Goal: Task Accomplishment & Management: Complete application form

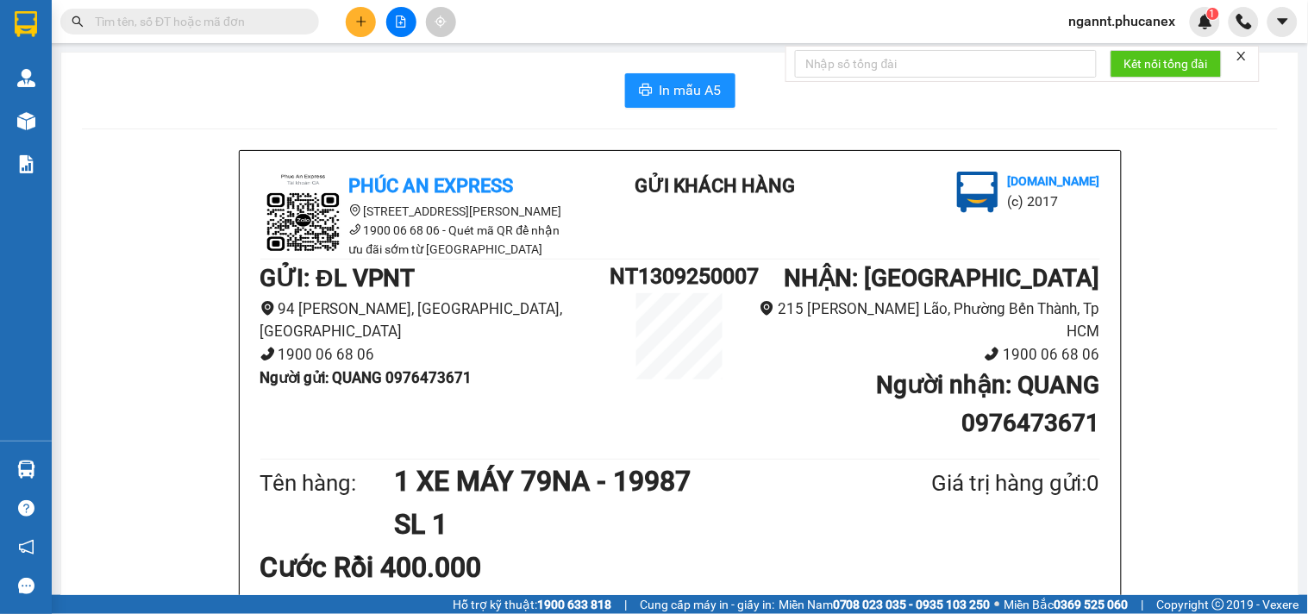
click at [1143, 27] on span "ngannt.phucanex" at bounding box center [1123, 21] width 135 height 22
click at [1100, 55] on span "Đăng xuất" at bounding box center [1131, 53] width 98 height 19
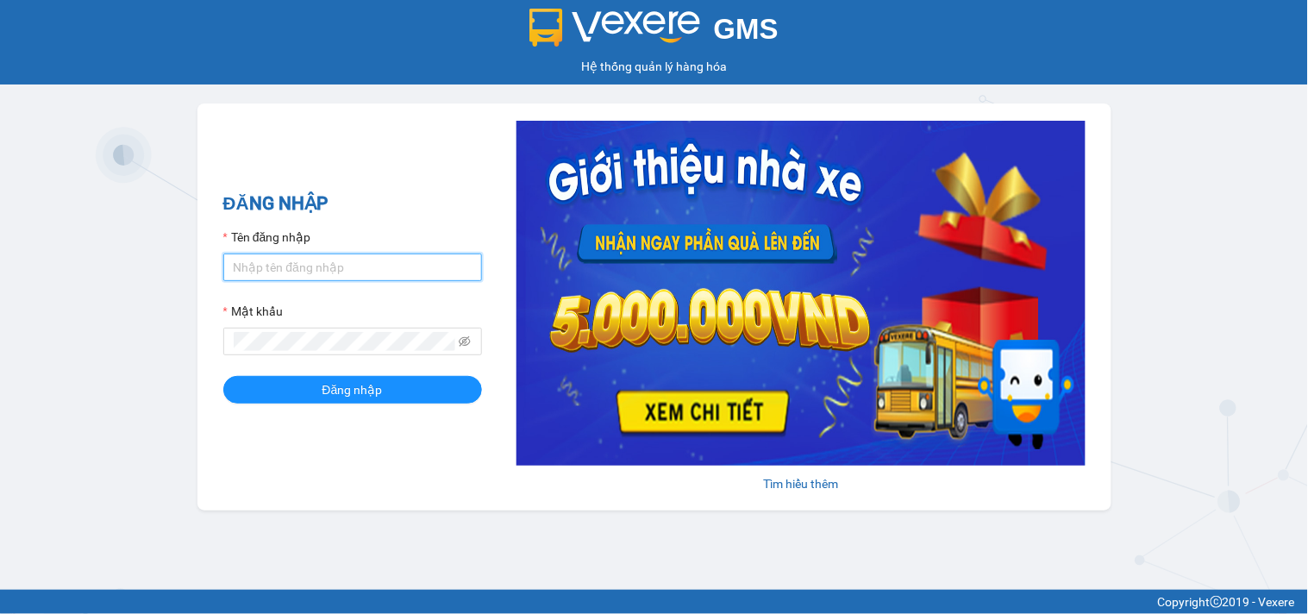
click at [367, 264] on input "Tên đăng nhập" at bounding box center [352, 268] width 259 height 28
type input "mynt.phucanex"
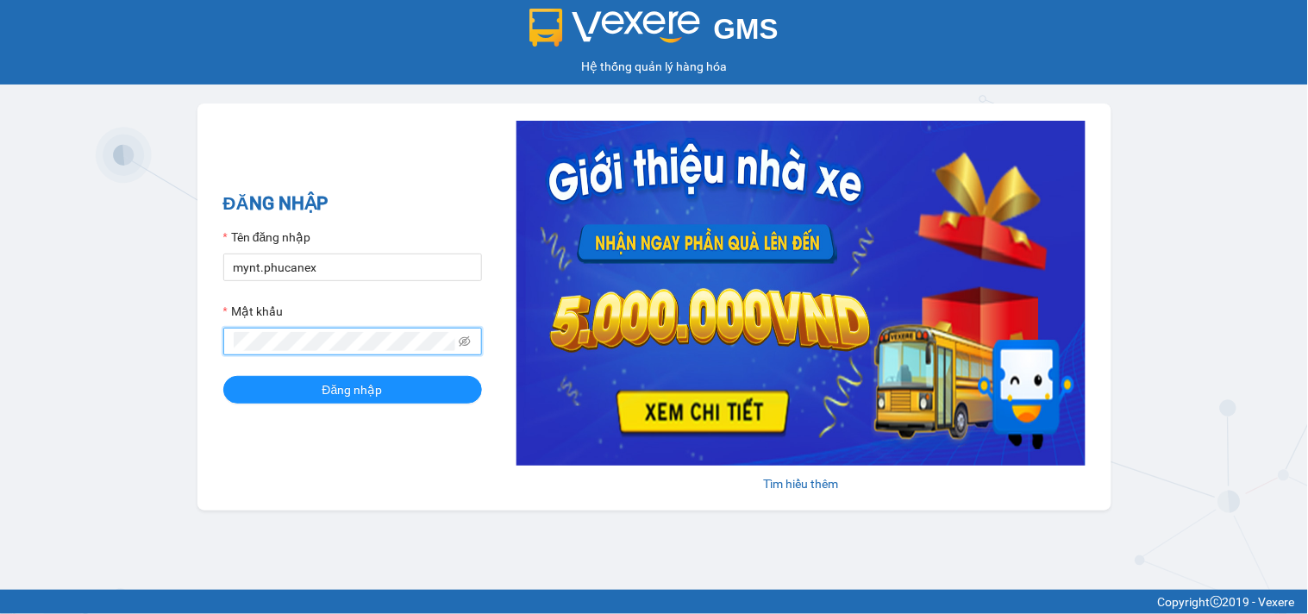
click at [223, 376] on button "Đăng nhập" at bounding box center [352, 390] width 259 height 28
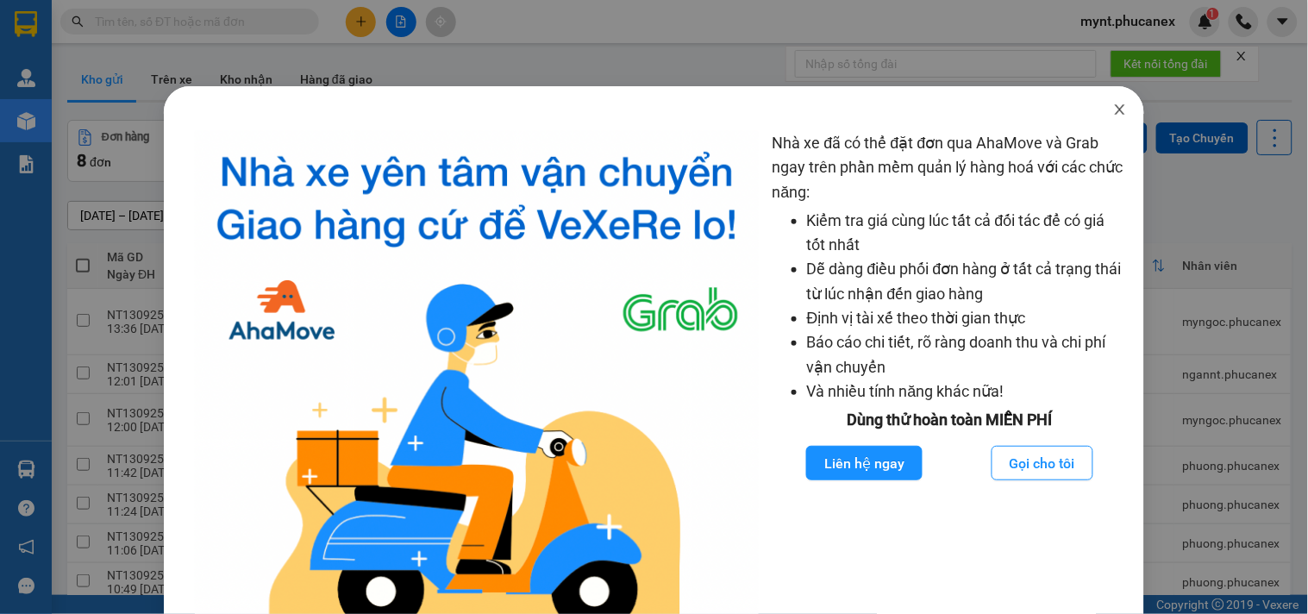
click at [1099, 104] on span "Close" at bounding box center [1120, 110] width 48 height 48
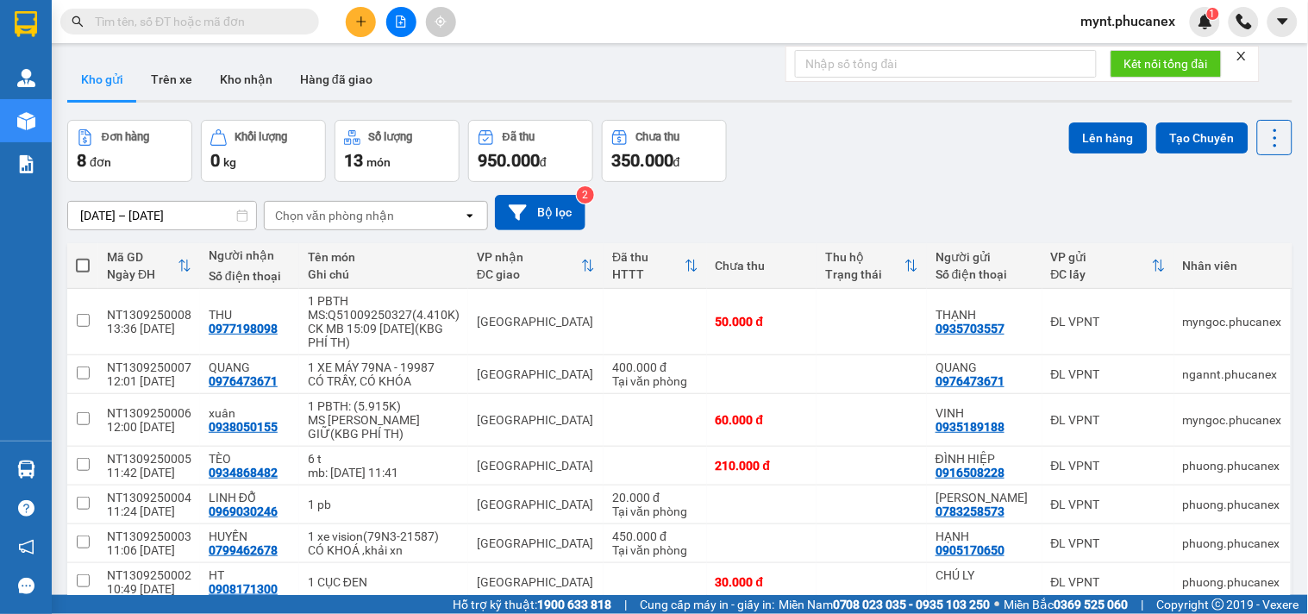
click at [351, 22] on button at bounding box center [361, 22] width 30 height 30
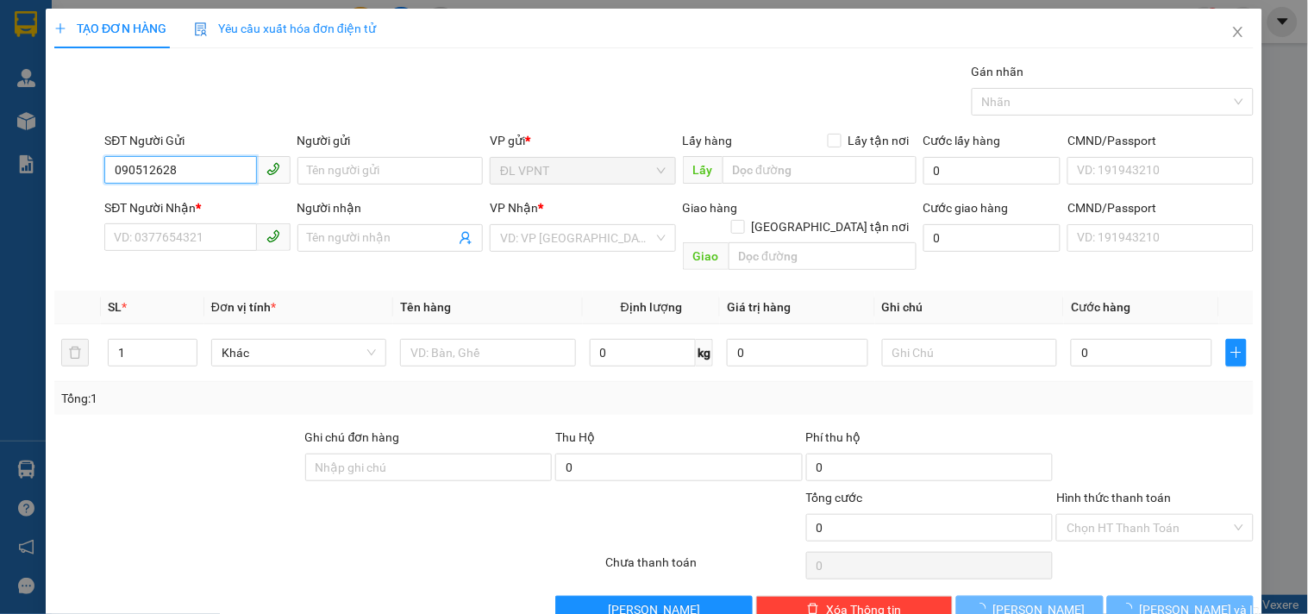
type input "0905126284"
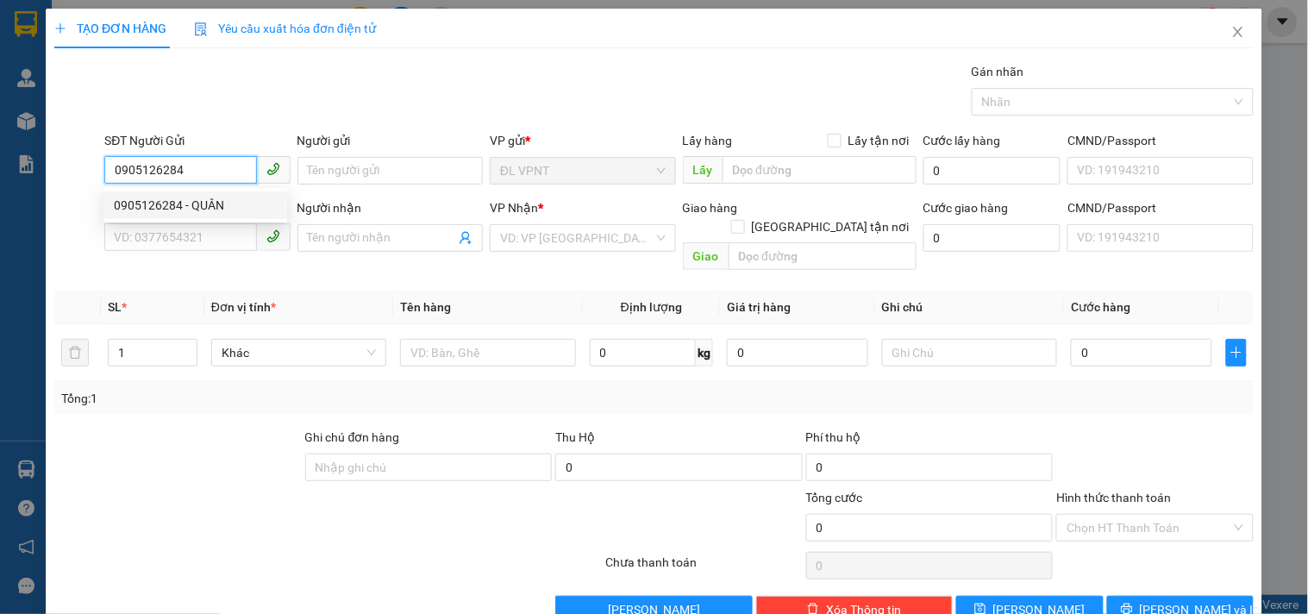
click at [197, 207] on div "0905126284 - QUÂN" at bounding box center [195, 205] width 163 height 19
type input "QUÂN"
type input "0903805693"
type input "MINH CHÁNH"
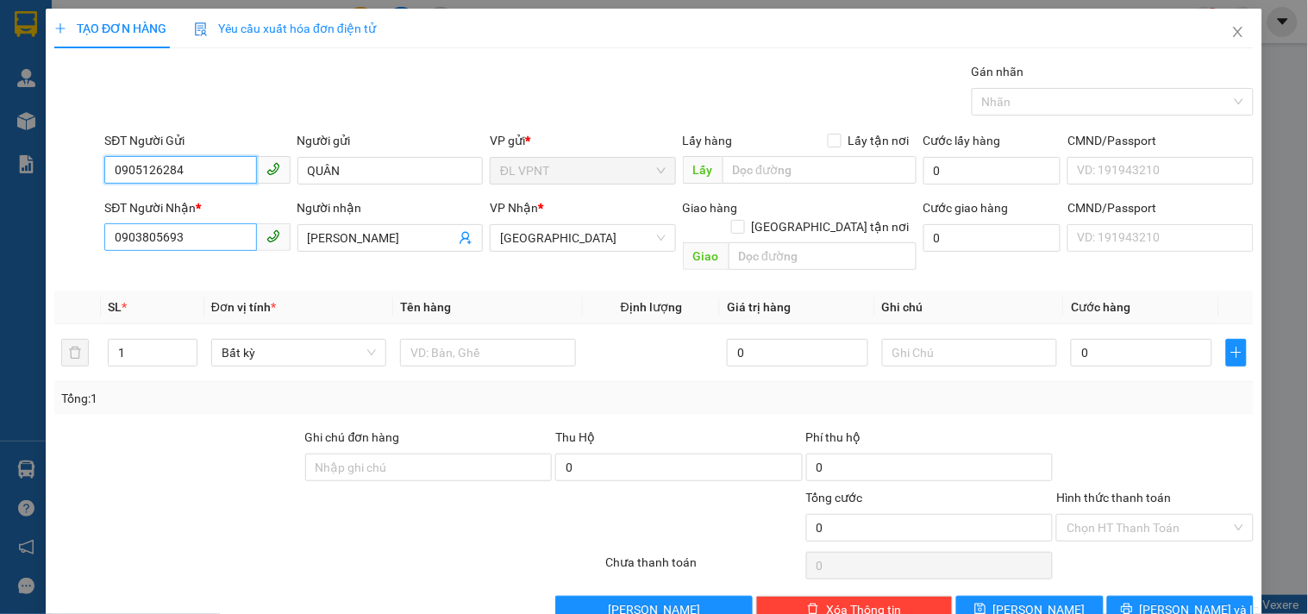
type input "0905126284"
drag, startPoint x: 221, startPoint y: 245, endPoint x: 0, endPoint y: 235, distance: 221.0
click at [0, 235] on div "TẠO ĐƠN HÀNG Yêu cầu xuất hóa đơn điện tử Transit Pickup Surcharge Ids Transit …" at bounding box center [654, 307] width 1308 height 614
type input "0909855587"
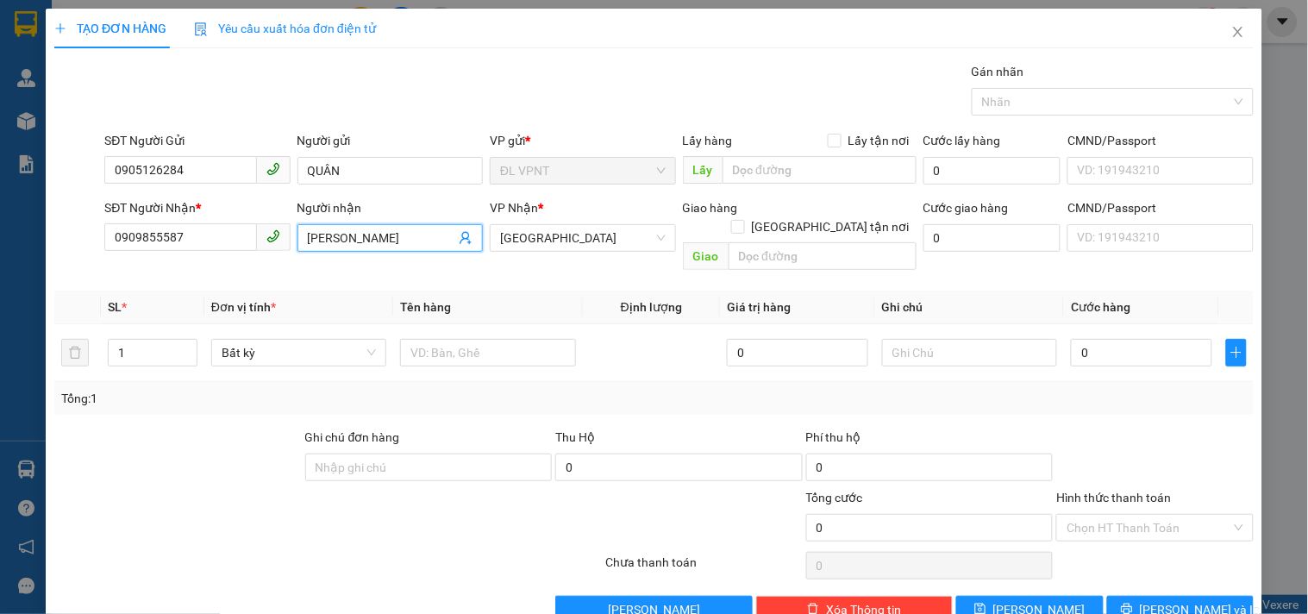
drag, startPoint x: 410, startPoint y: 229, endPoint x: 0, endPoint y: 159, distance: 415.5
click at [0, 159] on div "TẠO ĐƠN HÀNG Yêu cầu xuất hóa đơn điện tử Transit Pickup Surcharge Ids Transit …" at bounding box center [654, 307] width 1308 height 614
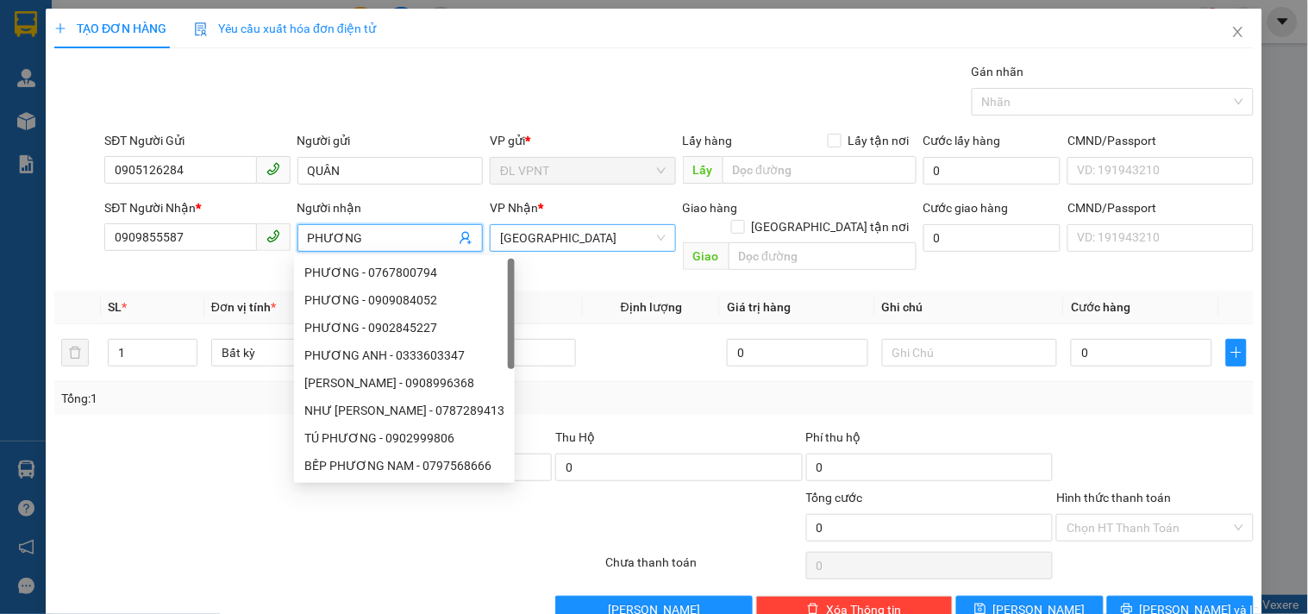
click at [557, 229] on span "ĐL Quận 5" at bounding box center [582, 238] width 165 height 26
type input "PHƯƠNG"
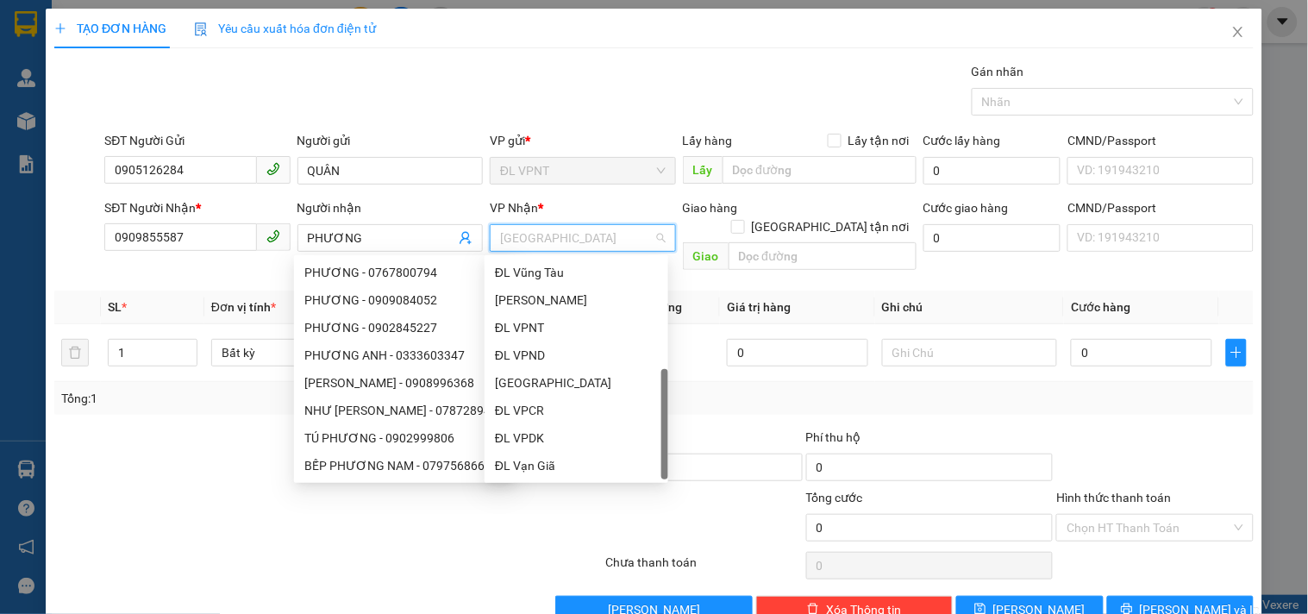
scroll to position [28, 0]
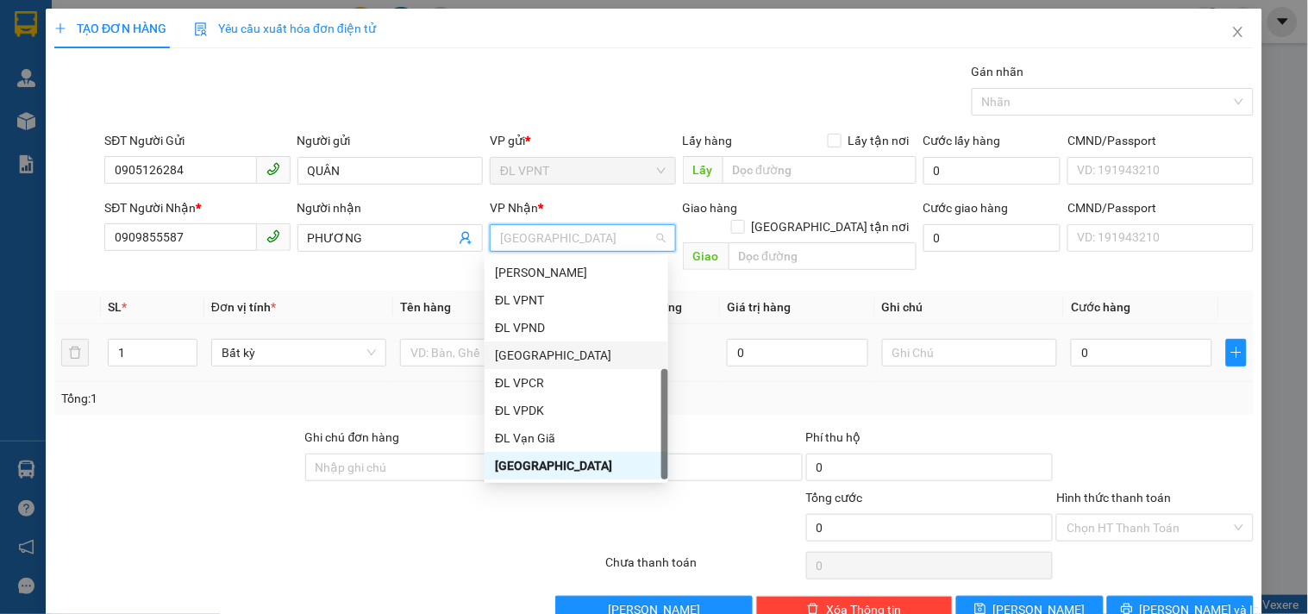
click at [535, 356] on div "[GEOGRAPHIC_DATA]" at bounding box center [576, 355] width 163 height 19
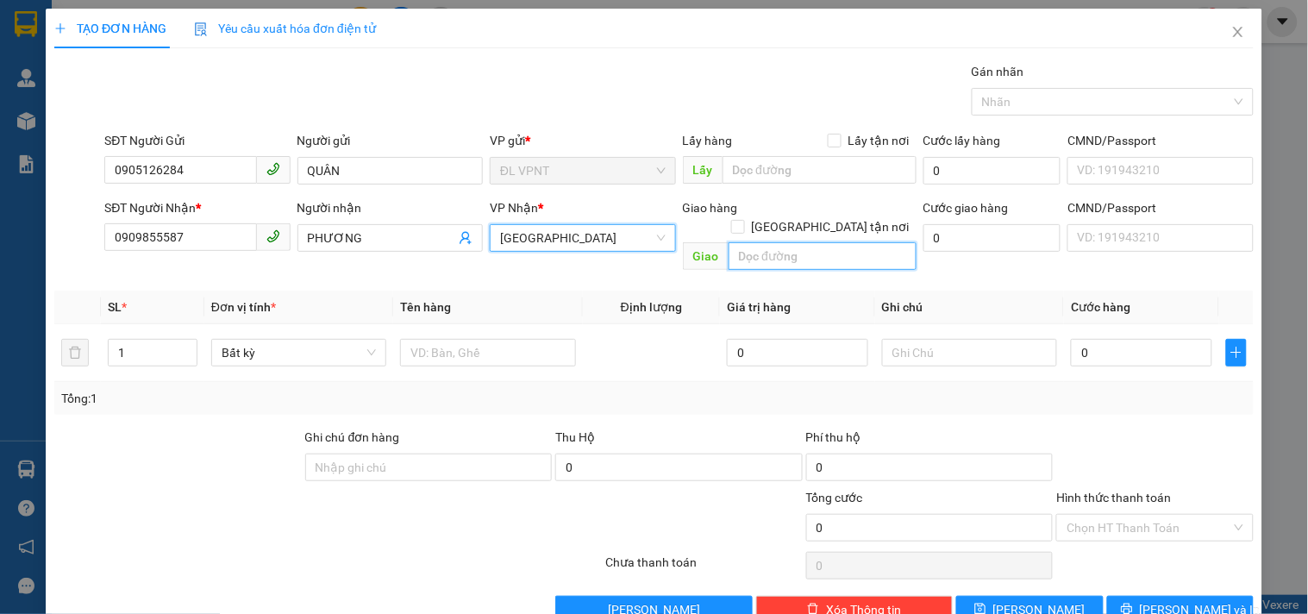
click at [777, 244] on input "text" at bounding box center [823, 256] width 188 height 28
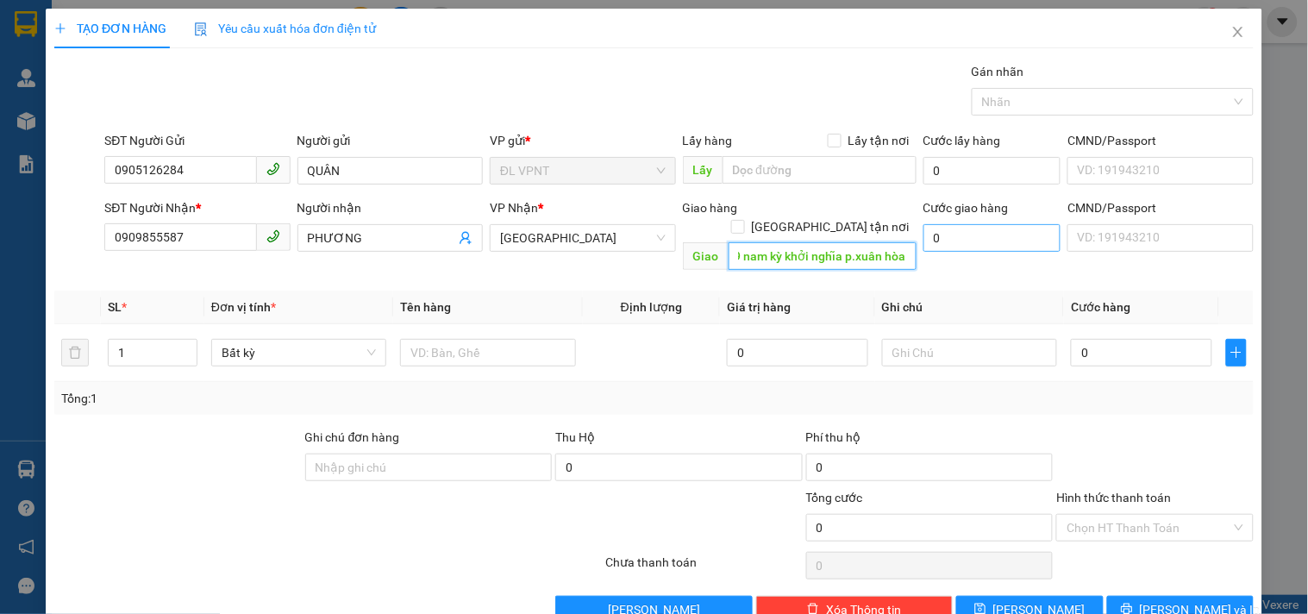
type input "288 K9 nam kỳ khởi nghĩa p.xuân hòa"
click at [961, 250] on input "0" at bounding box center [993, 238] width 138 height 28
type input "5"
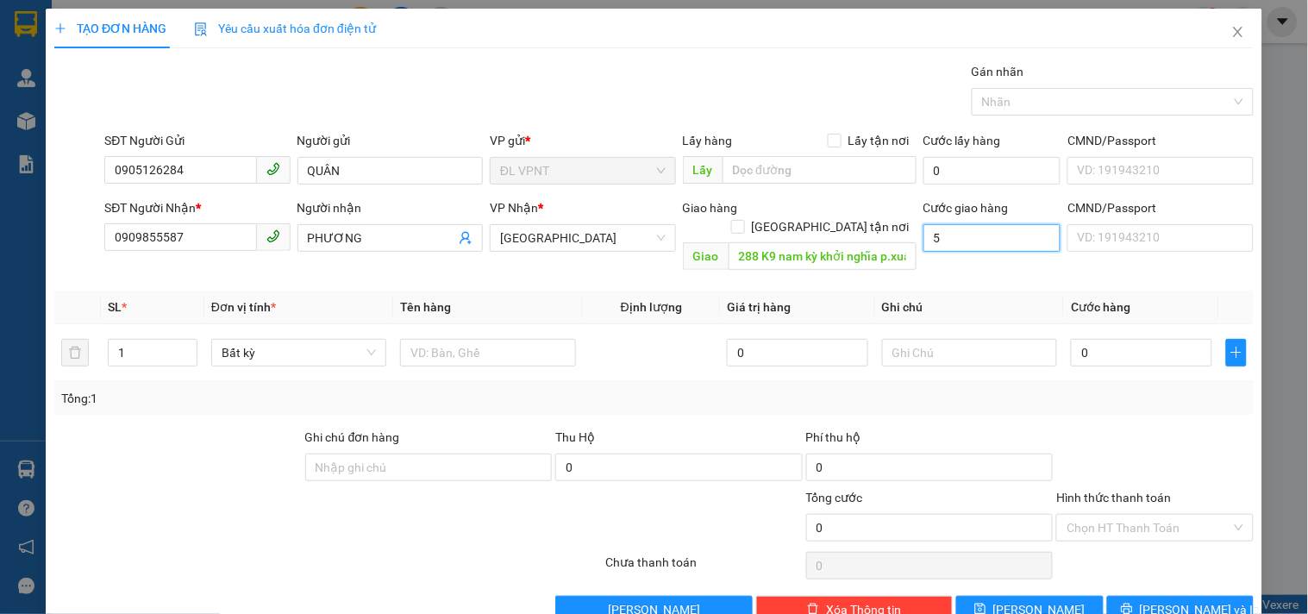
type input "5"
type input "50"
type input "50.000"
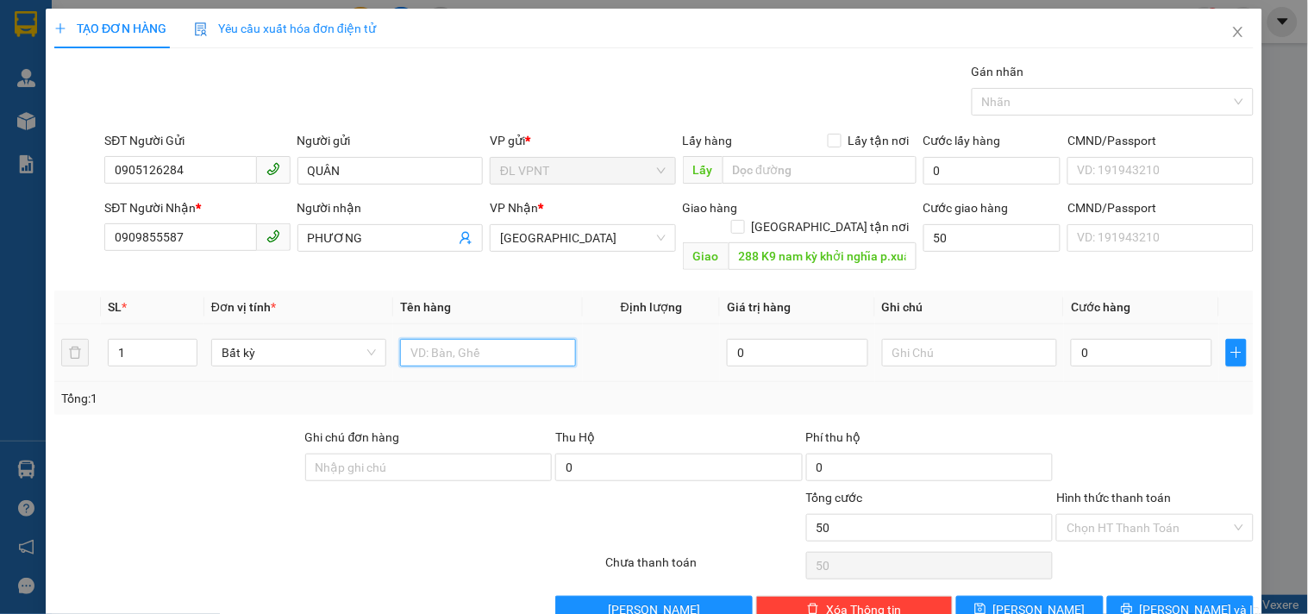
type input "50.000"
click at [495, 339] on input "text" at bounding box center [487, 353] width 175 height 28
type input "1 bịch"
click at [1130, 339] on input "0" at bounding box center [1141, 353] width 141 height 28
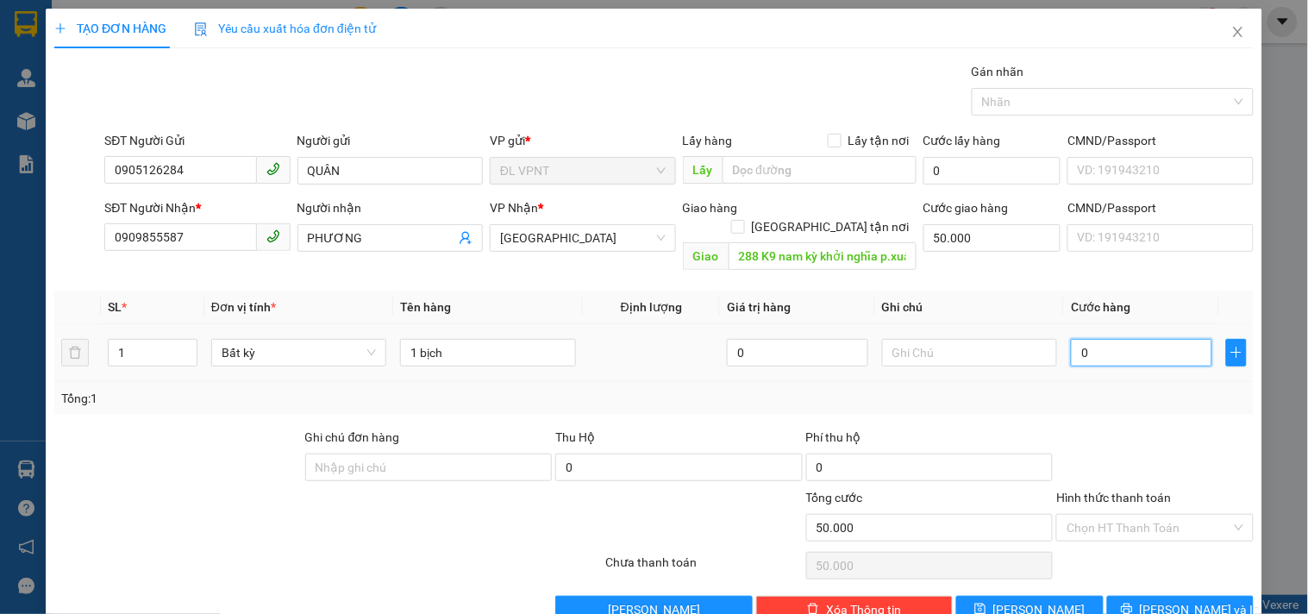
type input "5"
type input "50.005"
type input "50"
type input "50.050"
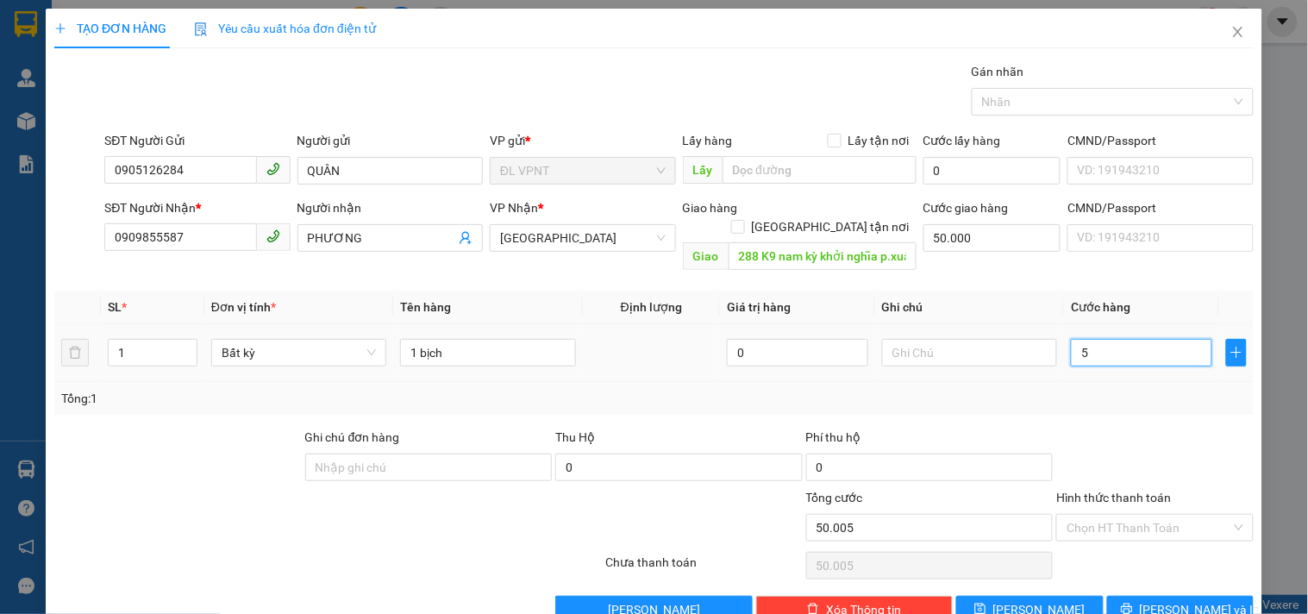
type input "50.050"
type input "50.000"
type input "100.000"
click at [410, 490] on div at bounding box center [504, 518] width 200 height 60
click at [1121, 492] on div "Hình thức thanh toán" at bounding box center [1154, 501] width 197 height 26
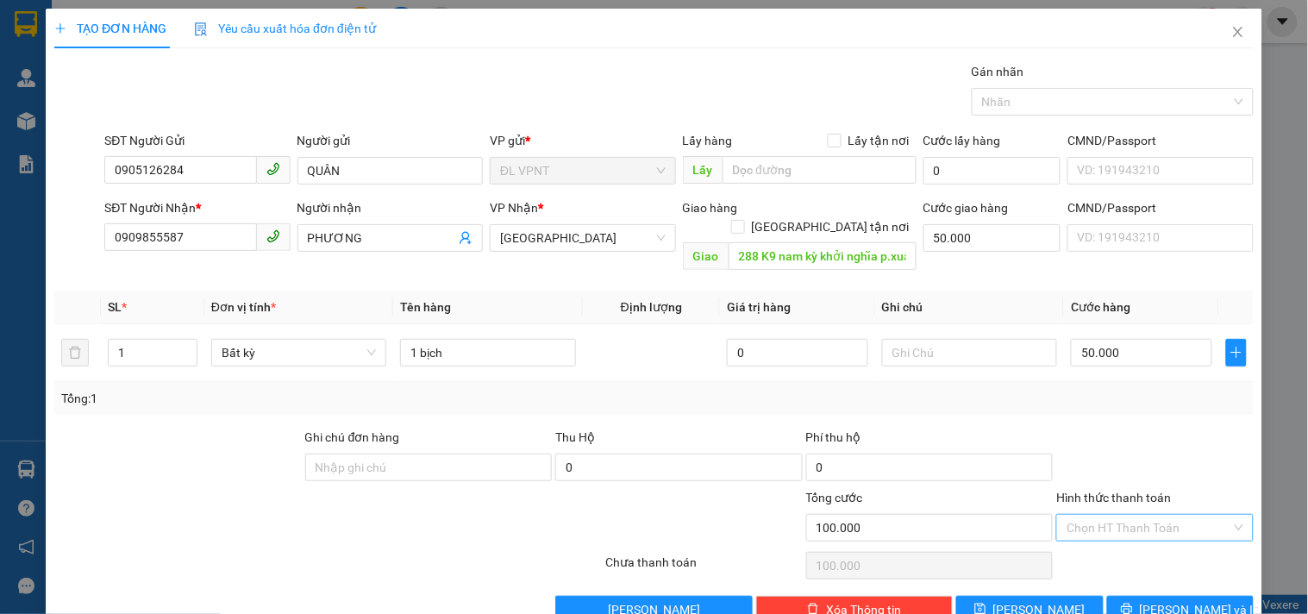
click at [1122, 515] on input "Hình thức thanh toán" at bounding box center [1149, 528] width 164 height 26
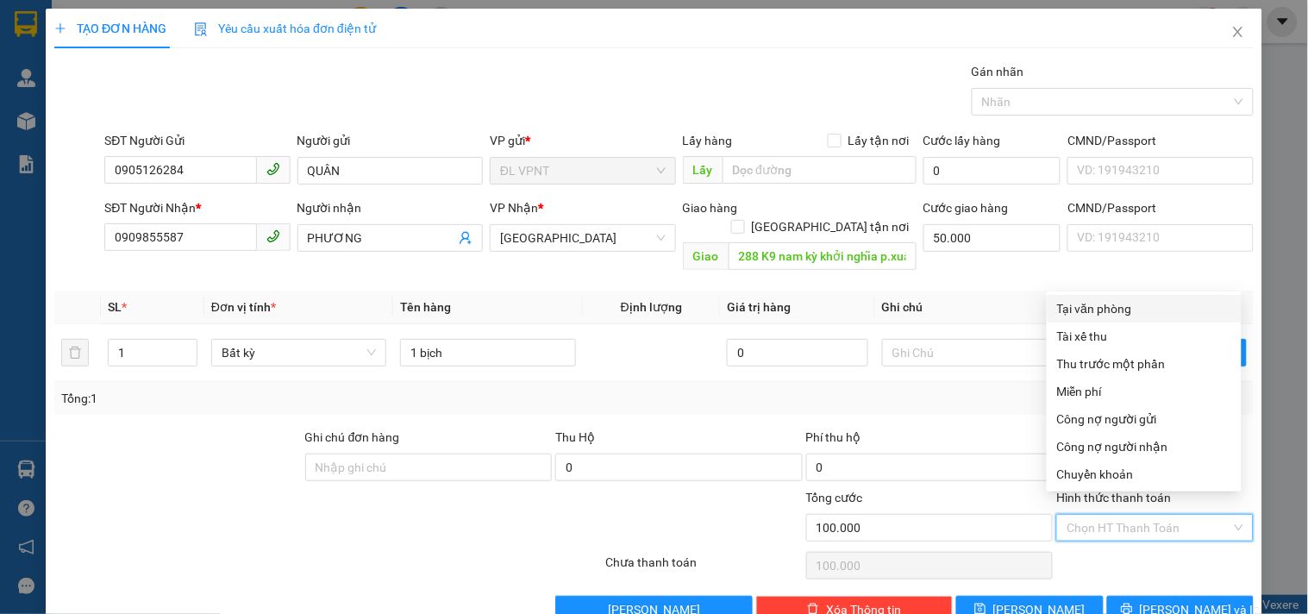
click at [1106, 303] on div "Tại văn phòng" at bounding box center [1144, 308] width 174 height 19
type input "0"
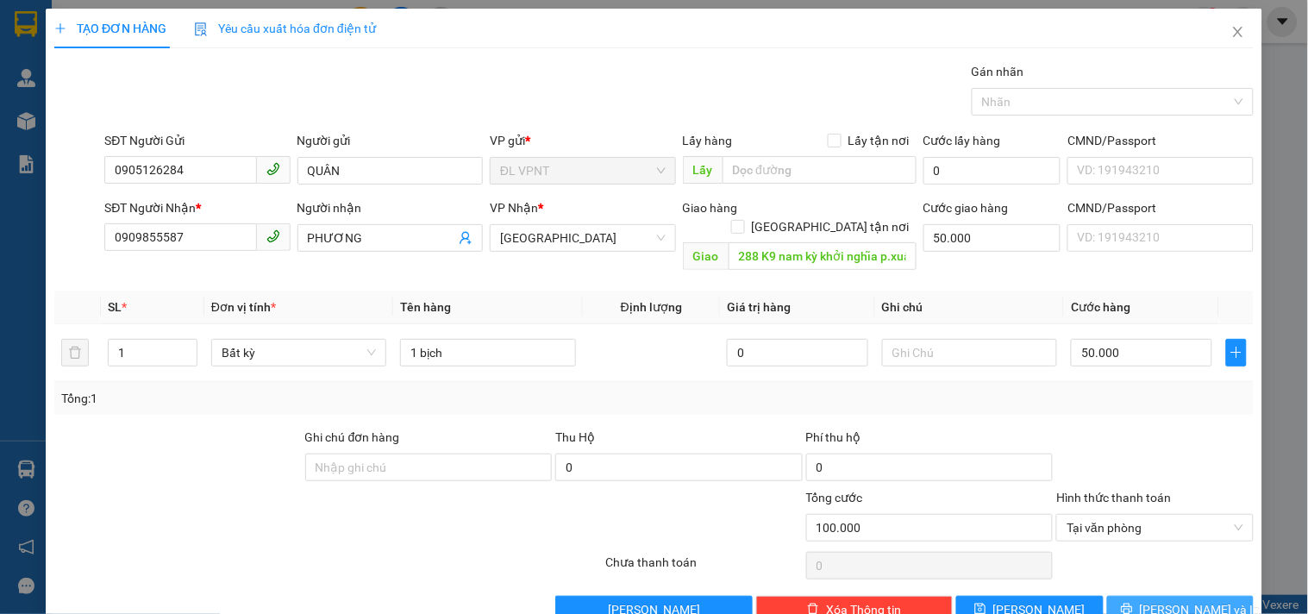
click at [1130, 596] on button "Lưu và In" at bounding box center [1180, 610] width 147 height 28
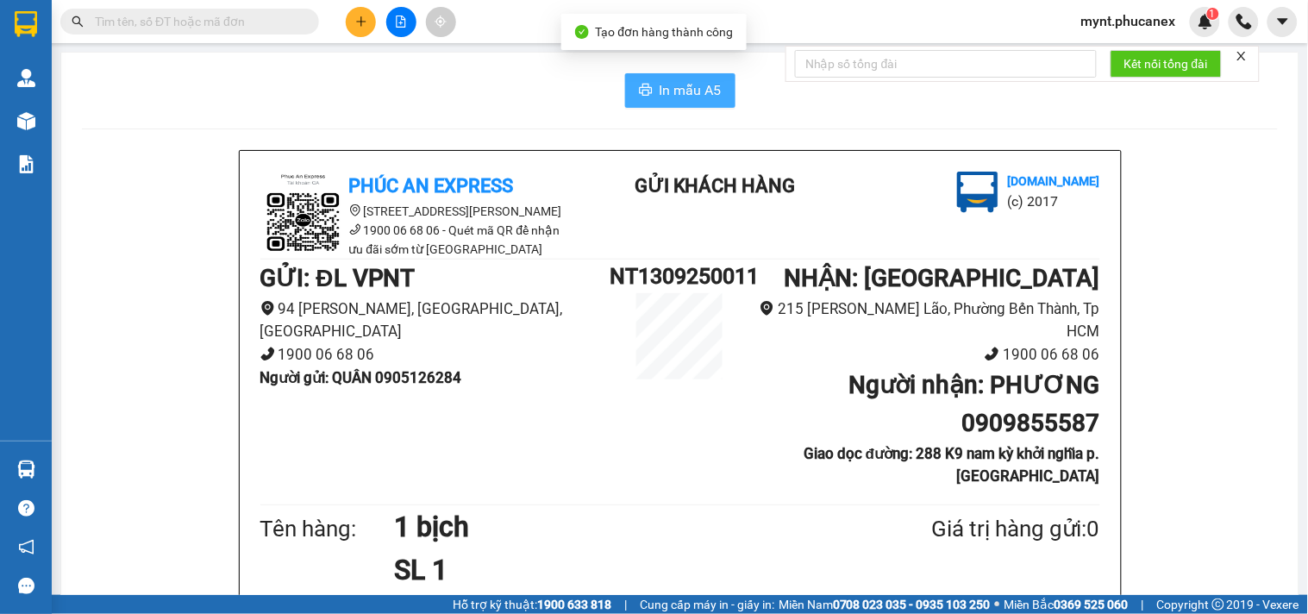
click at [691, 80] on span "In mẫu A5" at bounding box center [691, 90] width 62 height 22
